Goal: Navigation & Orientation: Find specific page/section

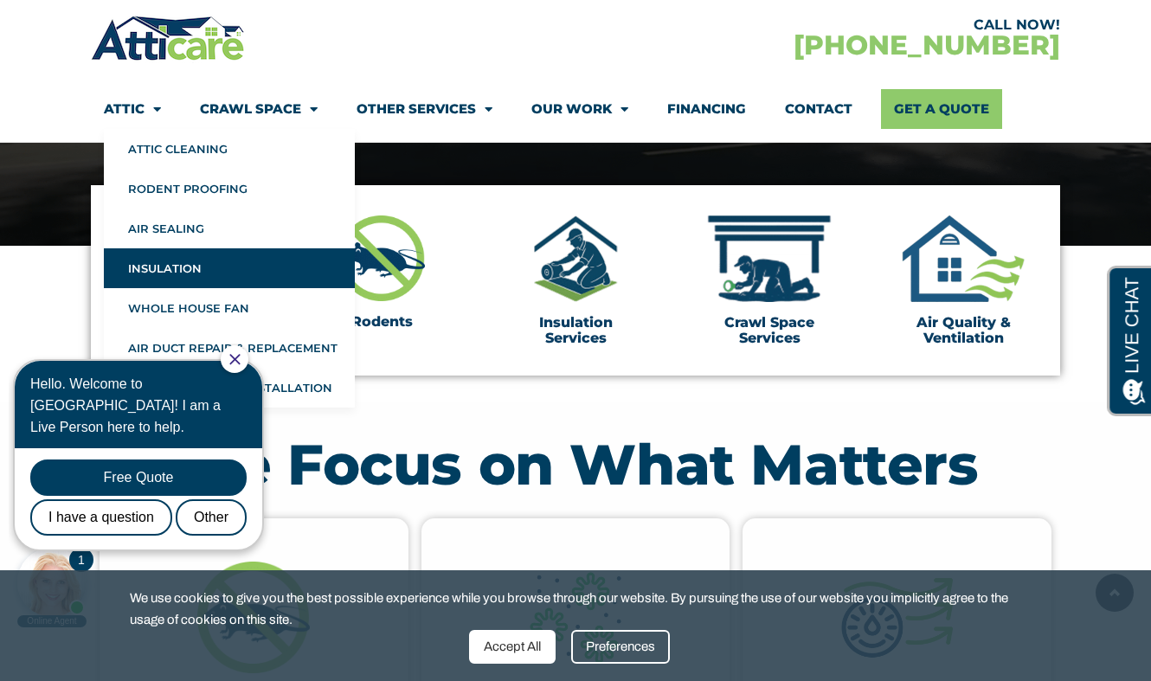
scroll to position [510, 0]
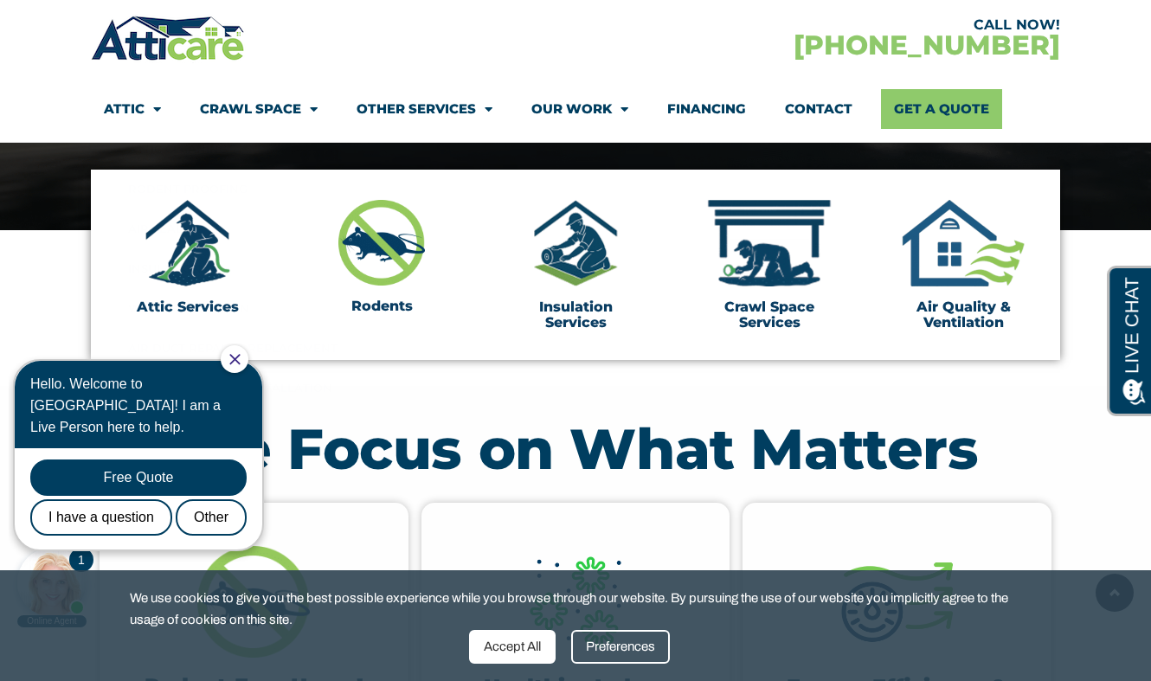
click at [240, 357] on icon "Close Chat" at bounding box center [234, 359] width 10 height 10
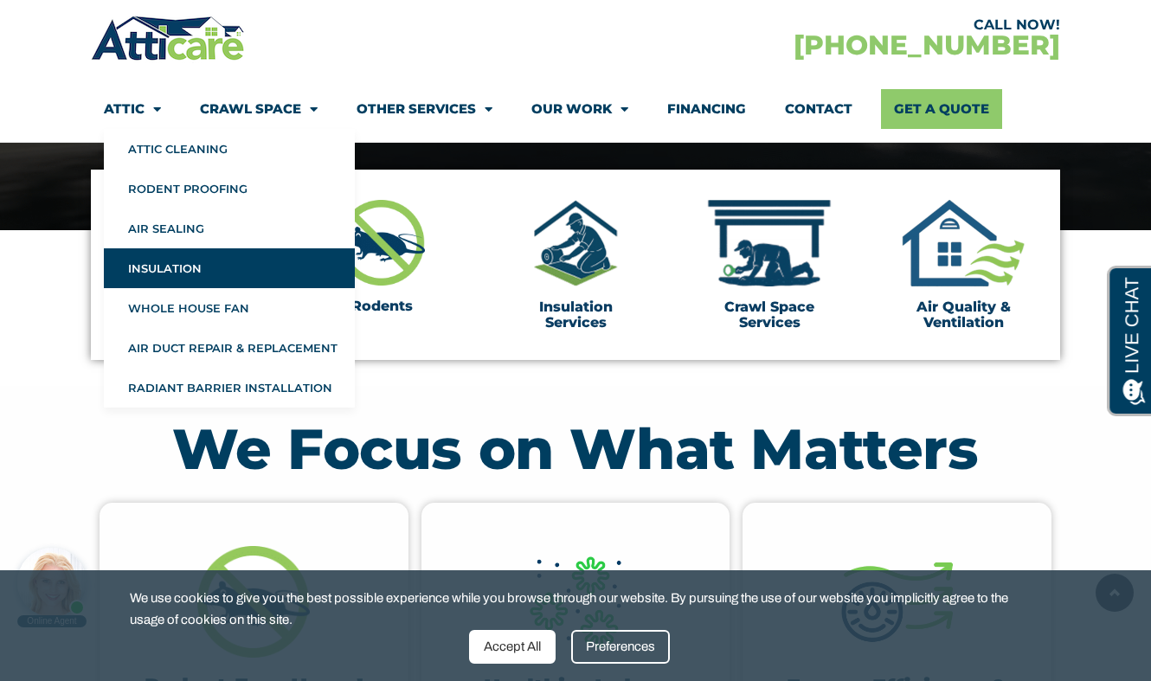
click at [175, 268] on link "Insulation" at bounding box center [229, 268] width 251 height 40
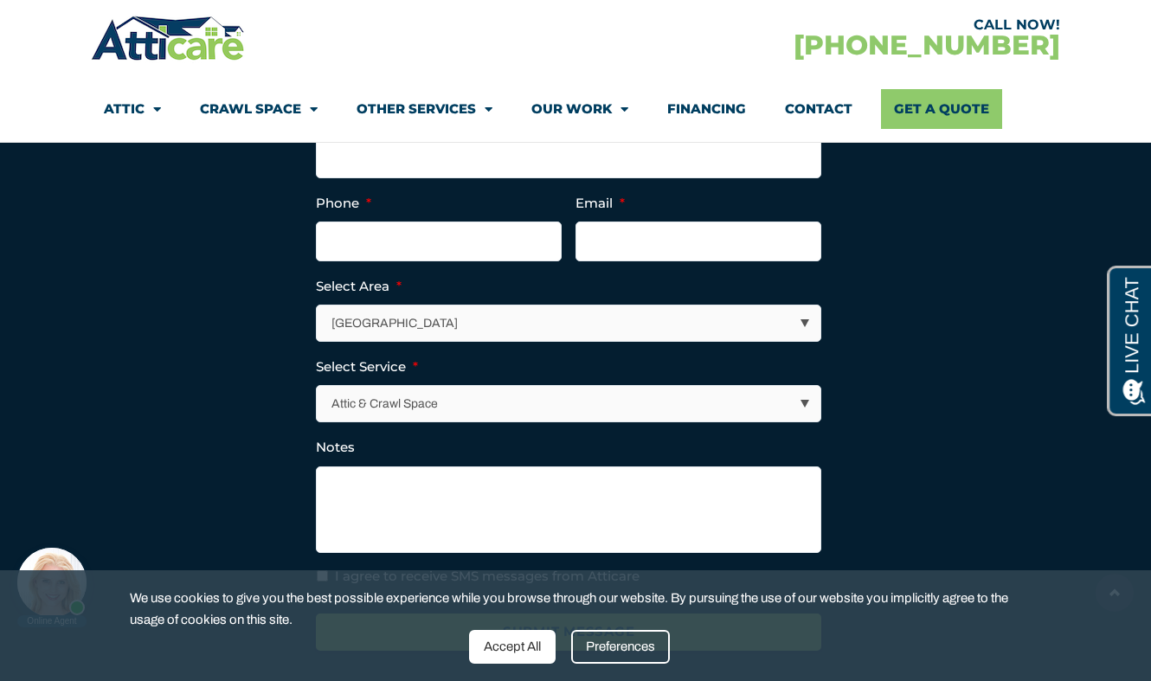
scroll to position [5355, 0]
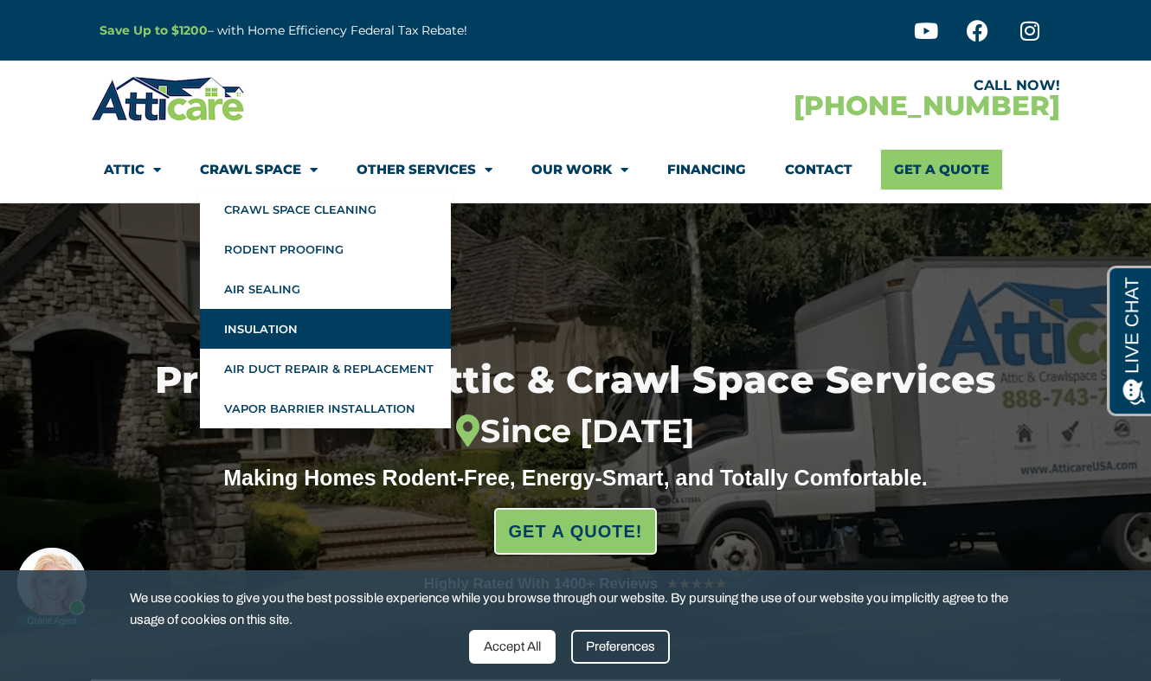
click at [277, 330] on link "Insulation" at bounding box center [325, 329] width 251 height 40
